Goal: Find specific fact: Find specific fact

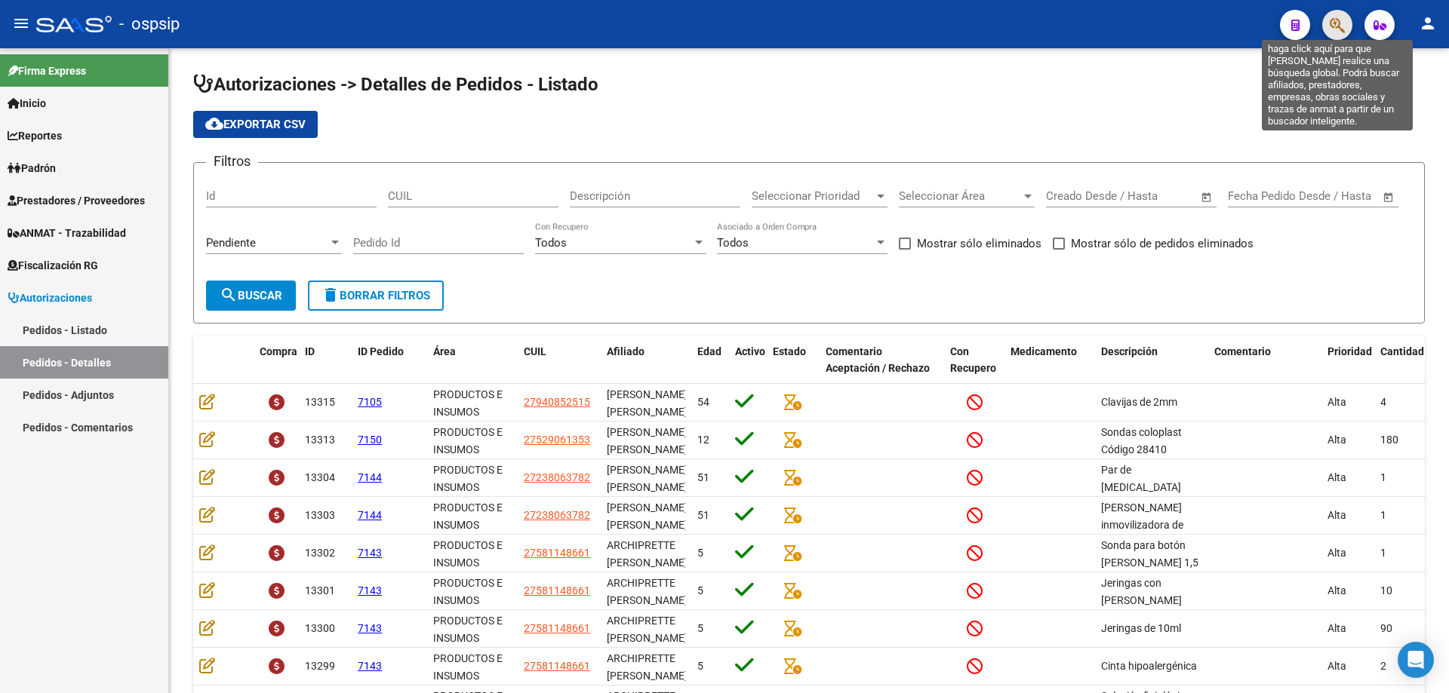
click at [1340, 22] on icon "button" at bounding box center [1336, 25] width 15 height 17
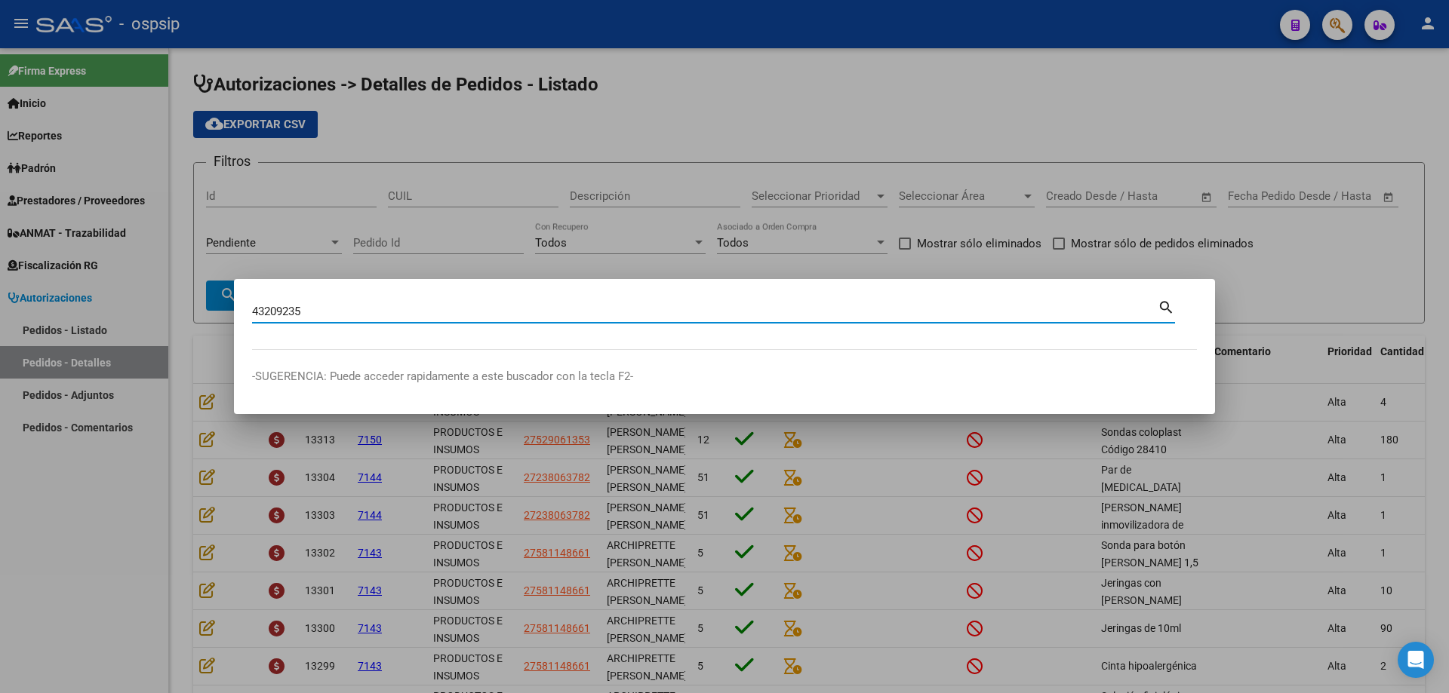
type input "43209235"
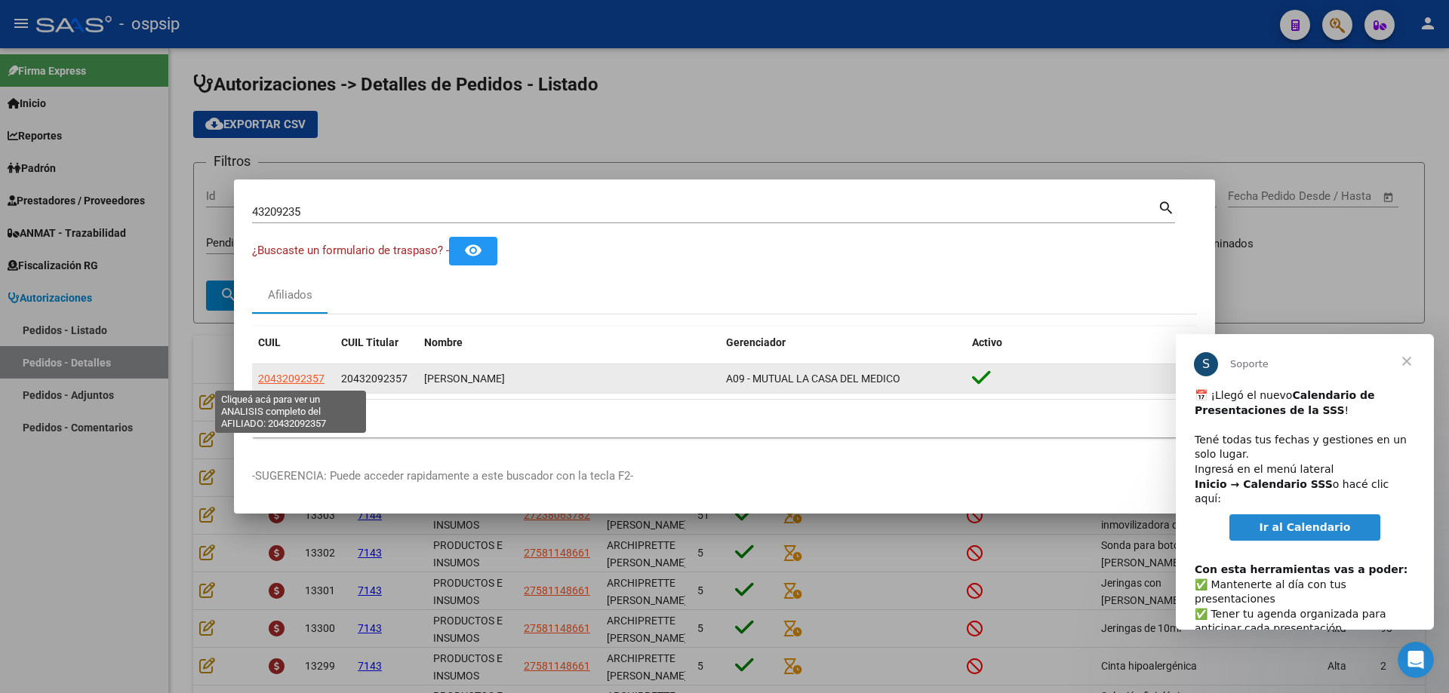
click at [297, 376] on span "20432092357" at bounding box center [291, 379] width 66 height 12
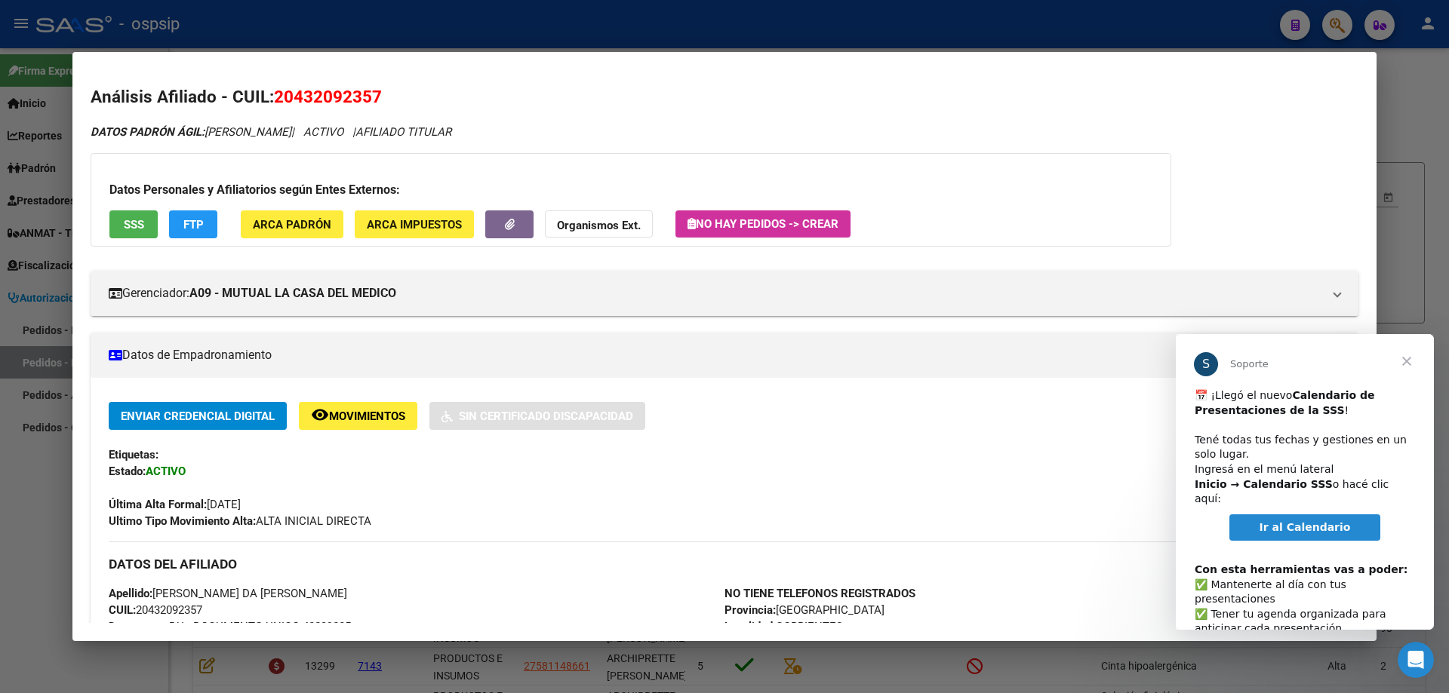
click at [1406, 363] on span "Cerrar" at bounding box center [1406, 361] width 54 height 54
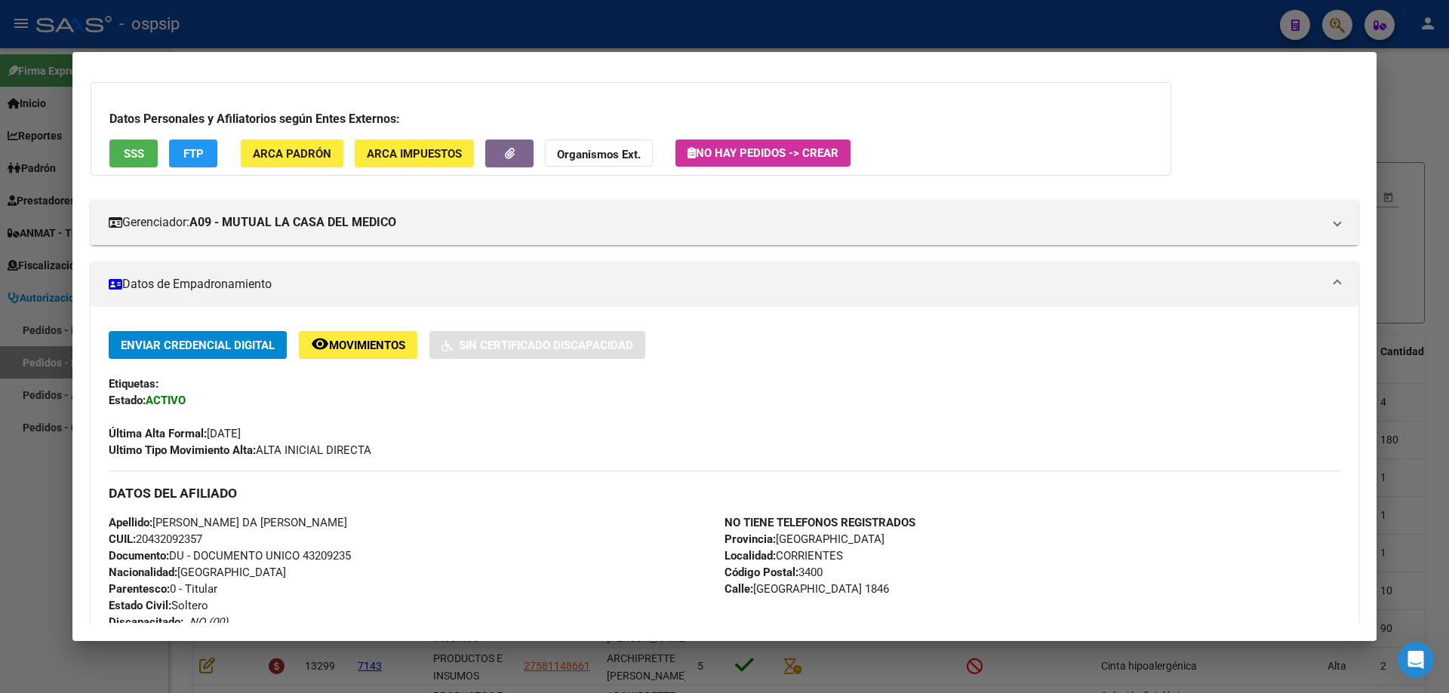
scroll to position [226, 0]
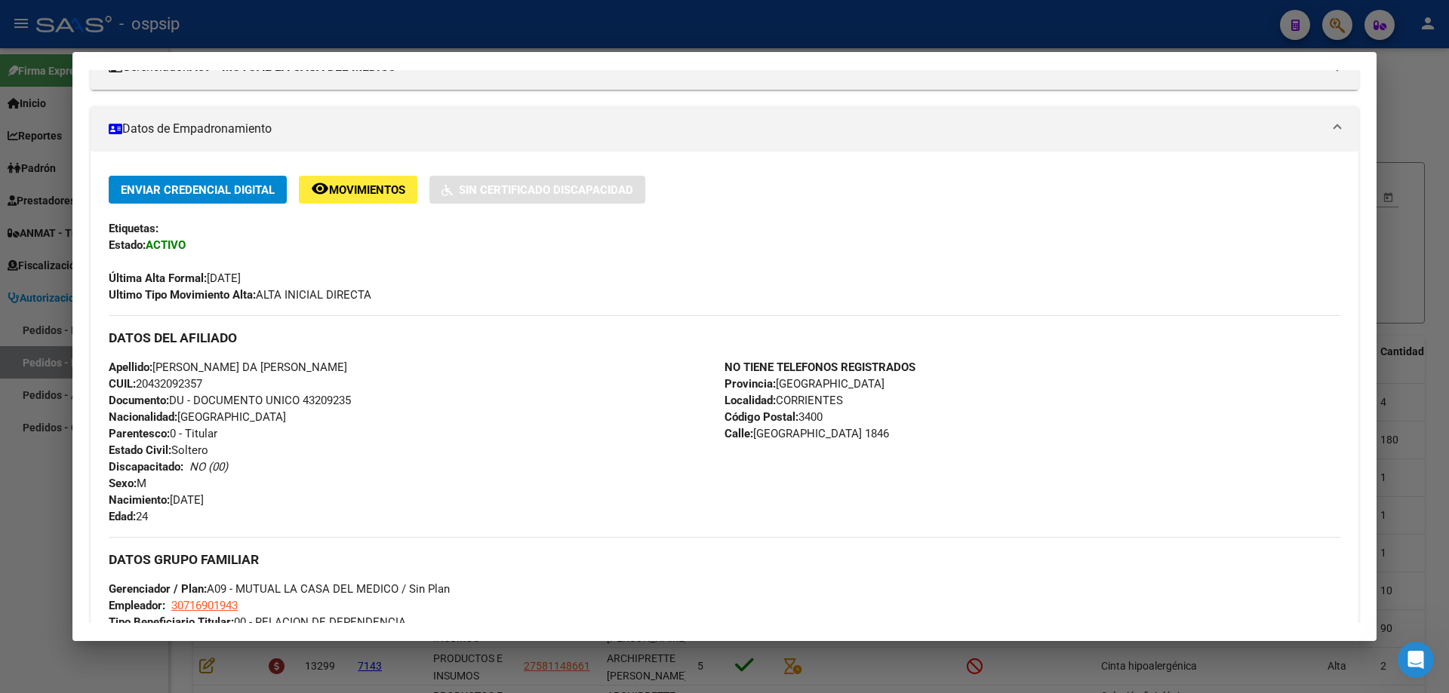
click at [190, 383] on span "CUIL: 20432092357" at bounding box center [156, 384] width 94 height 14
copy span "20432092357"
click at [350, 475] on div "Apellido: [PERSON_NAME] DA [PERSON_NAME] CUIL: 20432092357 Documento: DU - DOCU…" at bounding box center [417, 442] width 616 height 166
click at [1424, 428] on div at bounding box center [724, 346] width 1449 height 693
